Goal: Obtain resource: Download file/media

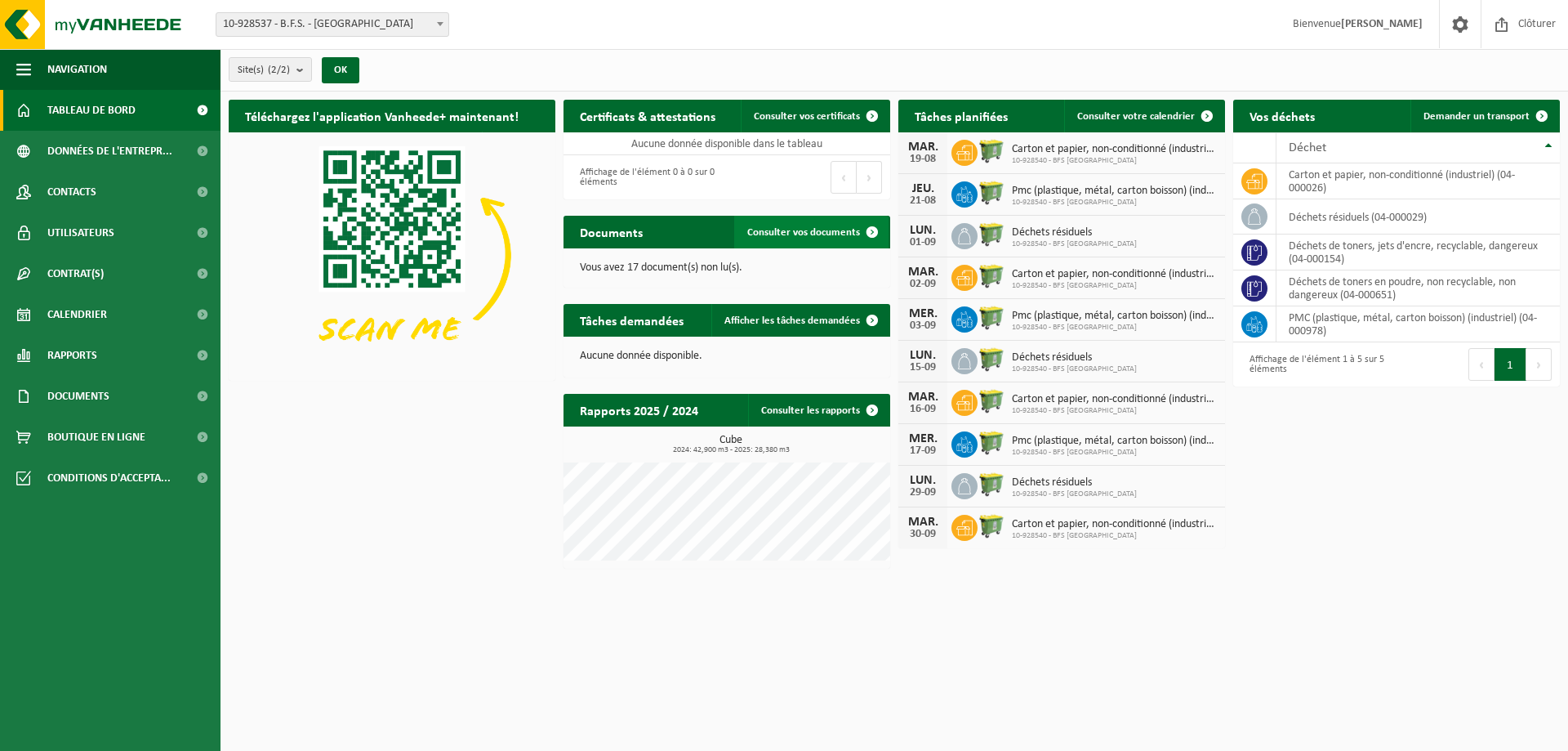
click at [802, 236] on span "Consulter vos documents" at bounding box center [803, 232] width 113 height 10
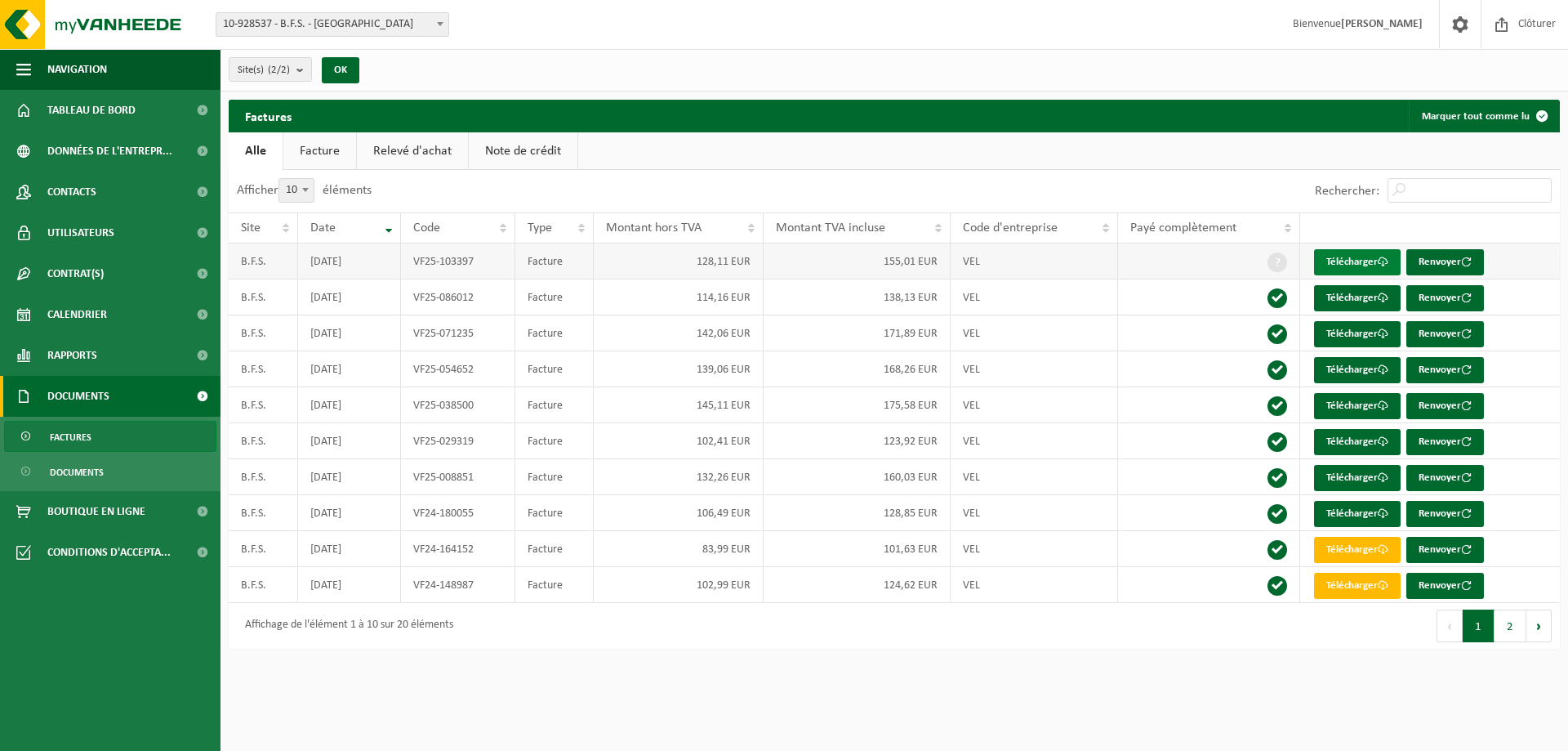
click at [1348, 255] on link "Télécharger" at bounding box center [1357, 262] width 87 height 26
click at [876, 77] on div "Site(s) (2/2) Tout sélectionner Tout désélectionner B.F.S. - WOLUWE-SAINT-PIERR…" at bounding box center [894, 70] width 1348 height 42
click at [1059, 20] on div "Site: 10-928537 - B.F.S. - WOLUWE-SAINT-PIERRE 10-928540 - BFS NAMUR - NAMUR 10…" at bounding box center [784, 25] width 1568 height 50
click at [1470, 30] on span at bounding box center [1460, 24] width 24 height 48
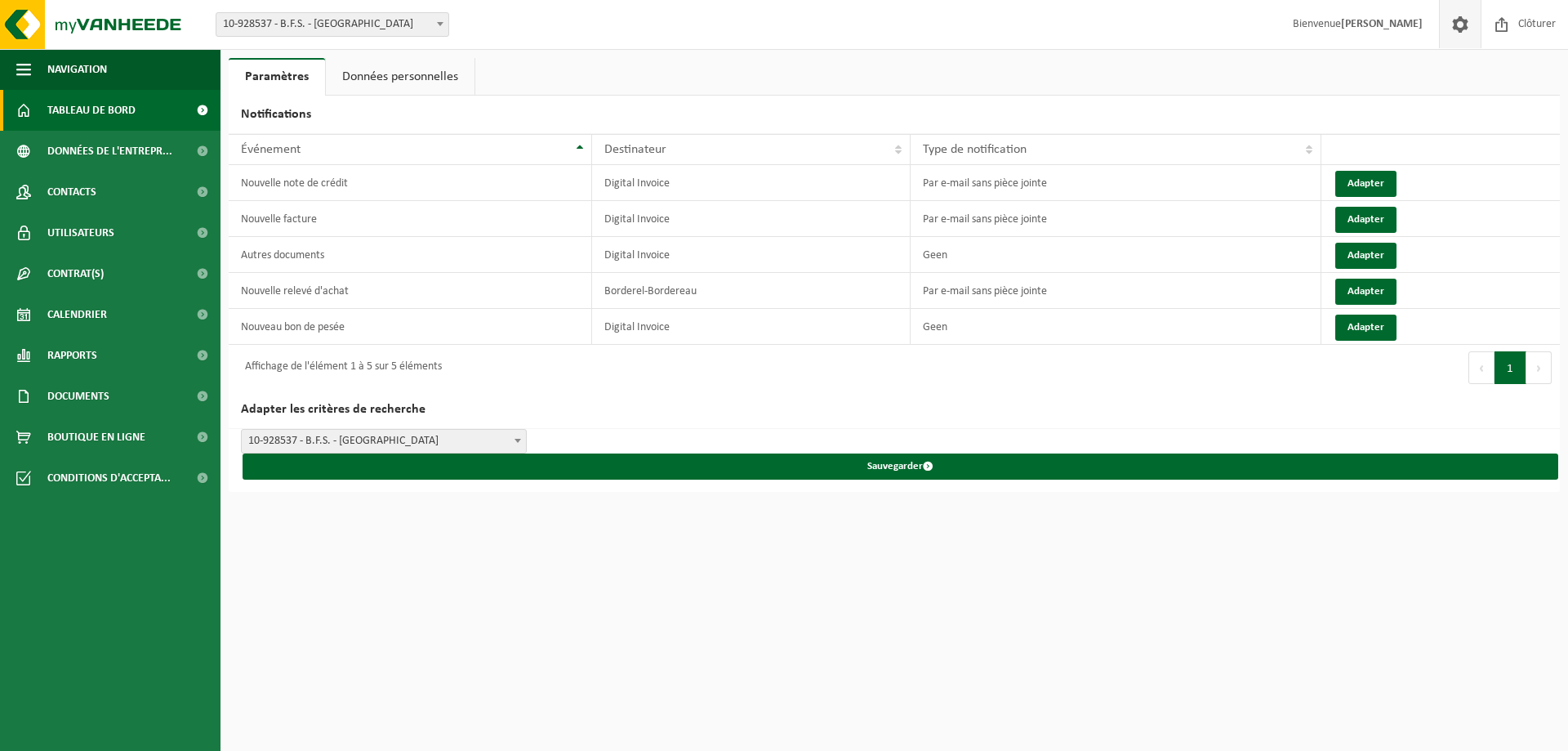
click at [108, 114] on span "Tableau de bord" at bounding box center [91, 109] width 89 height 40
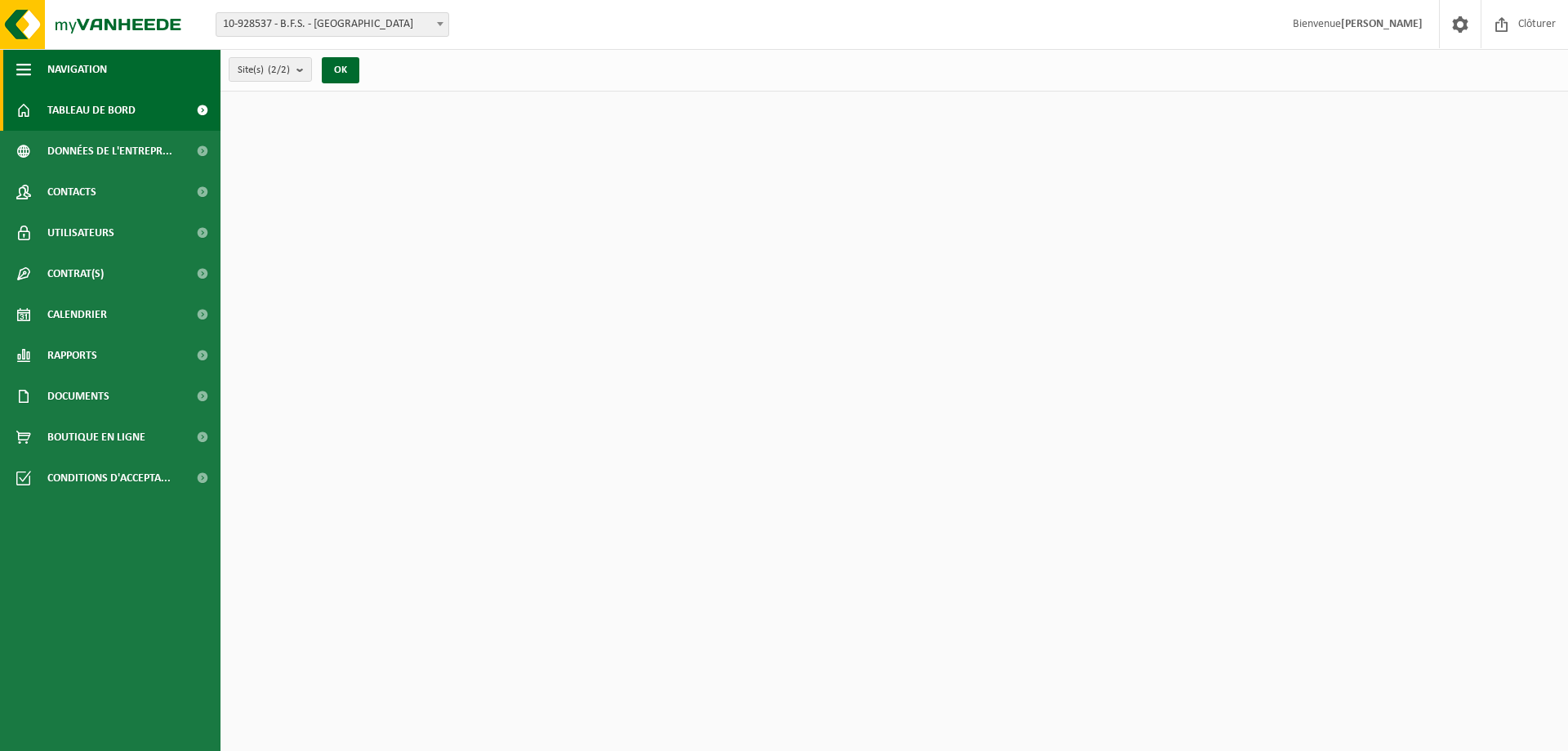
click at [154, 65] on button "Navigation" at bounding box center [110, 69] width 220 height 40
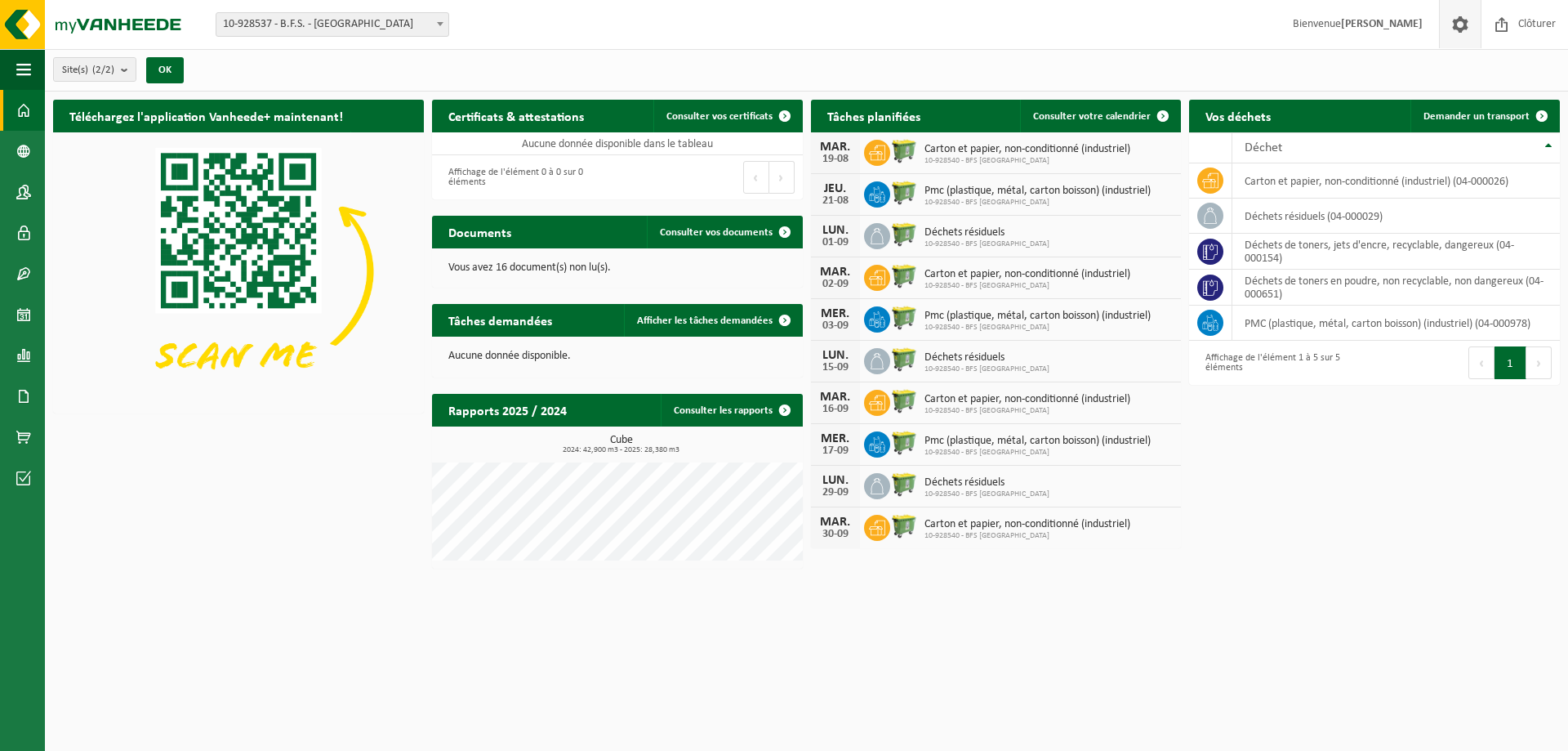
click at [1460, 32] on span at bounding box center [1460, 24] width 24 height 48
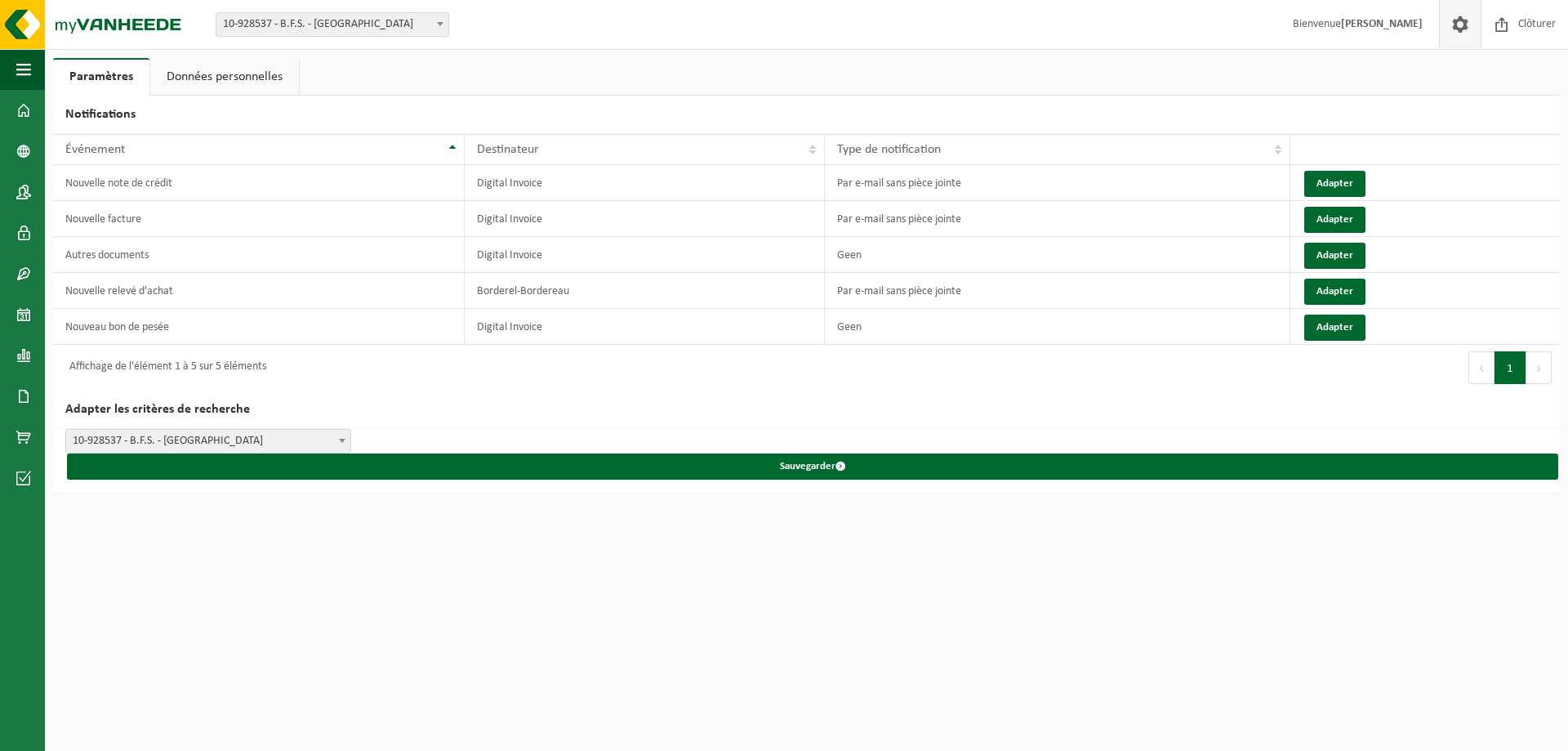
click at [1460, 32] on span at bounding box center [1460, 24] width 24 height 48
